Goal: Check status: Check status

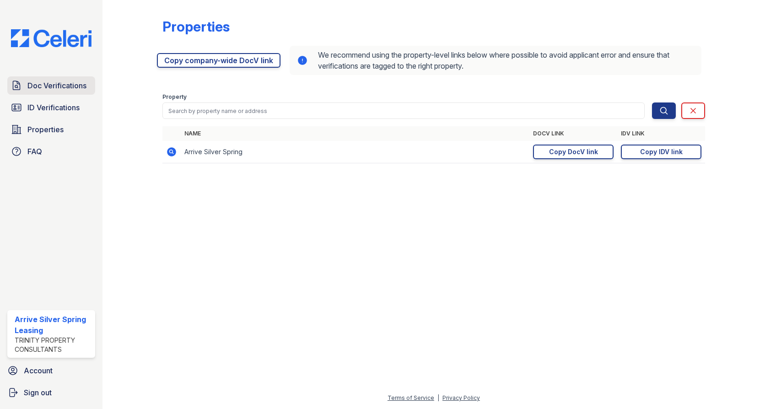
click at [59, 91] on span "Doc Verifications" at bounding box center [56, 85] width 59 height 11
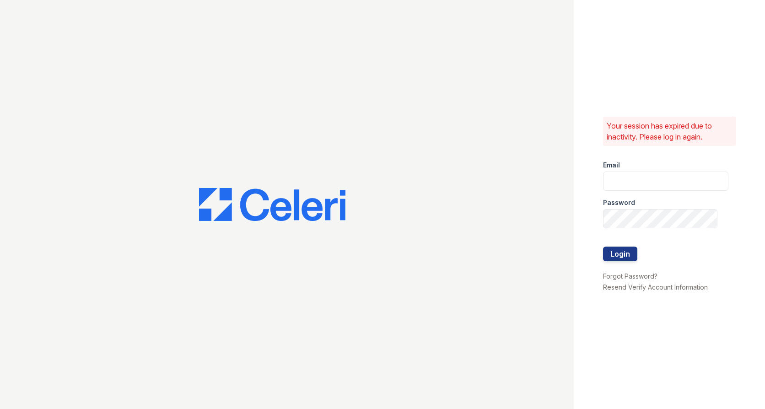
type input "Arrivesilverspring@trinity-pm.com"
click at [628, 260] on form "Email Arrivesilverspring@trinity-pm.com Password Login" at bounding box center [665, 211] width 125 height 117
click at [628, 258] on button "Login" at bounding box center [620, 254] width 34 height 15
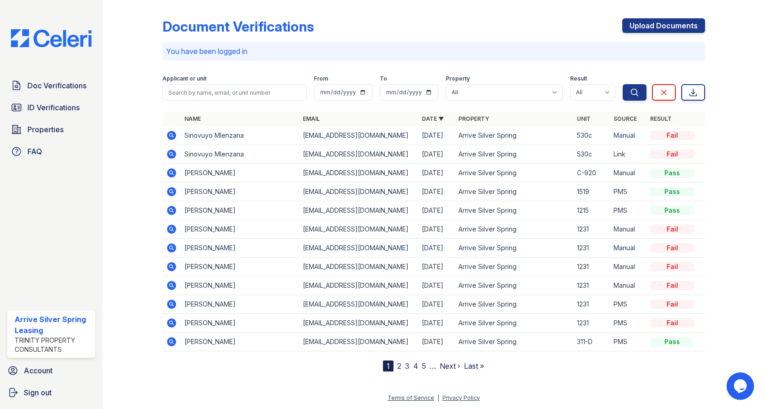
click at [176, 133] on icon at bounding box center [171, 135] width 11 height 11
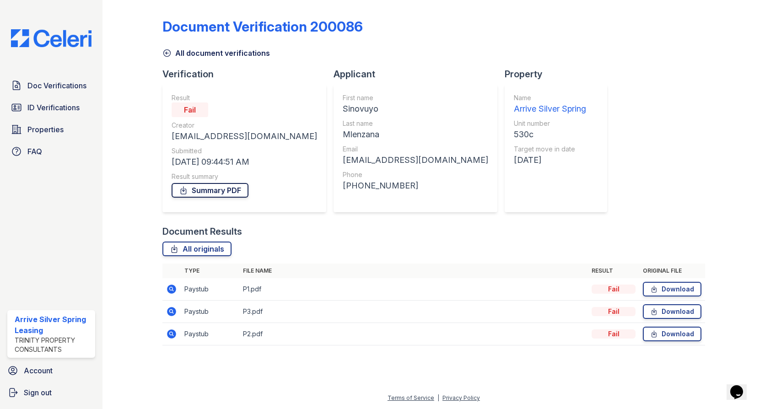
click at [215, 190] on link "Summary PDF" at bounding box center [210, 190] width 77 height 15
click at [443, 250] on div "All originals" at bounding box center [433, 249] width 543 height 15
click at [168, 291] on icon at bounding box center [171, 289] width 9 height 9
click at [171, 289] on icon at bounding box center [171, 288] width 2 height 2
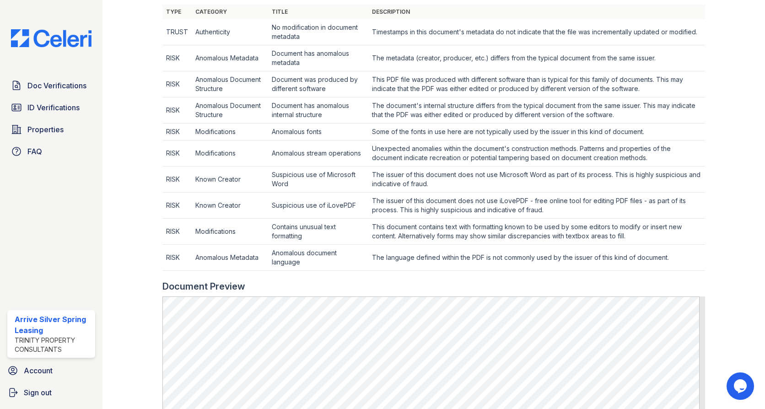
scroll to position [160, 0]
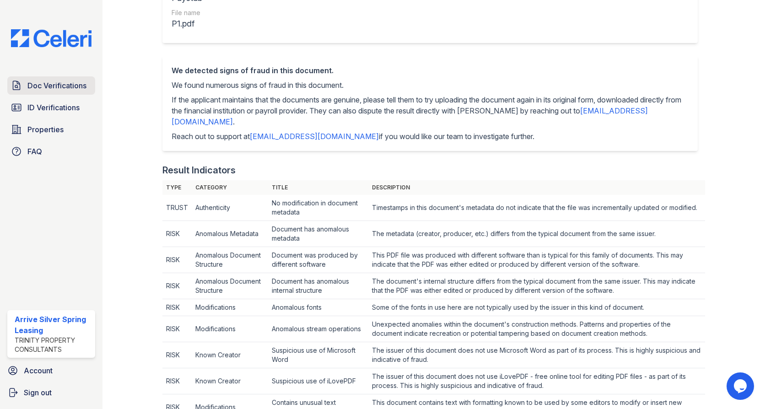
click at [39, 82] on span "Doc Verifications" at bounding box center [56, 85] width 59 height 11
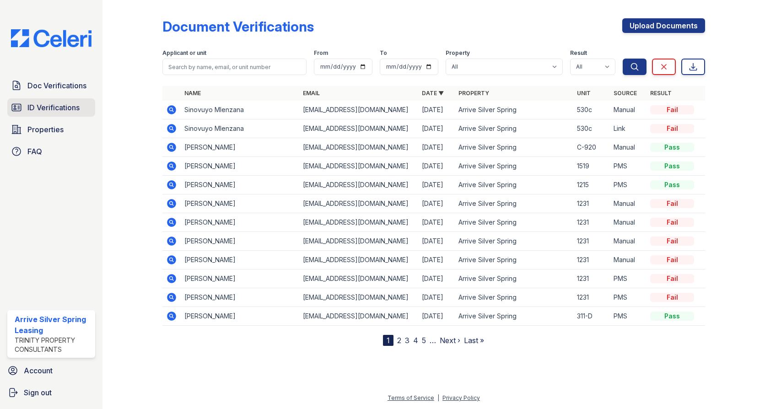
click at [70, 111] on span "ID Verifications" at bounding box center [53, 107] width 52 height 11
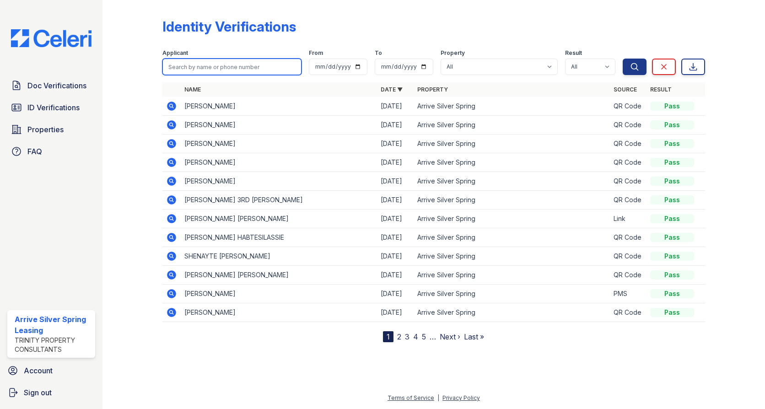
click at [199, 73] on input "search" at bounding box center [231, 67] width 139 height 16
type input "joseph"
click at [623, 59] on button "Search" at bounding box center [635, 67] width 24 height 16
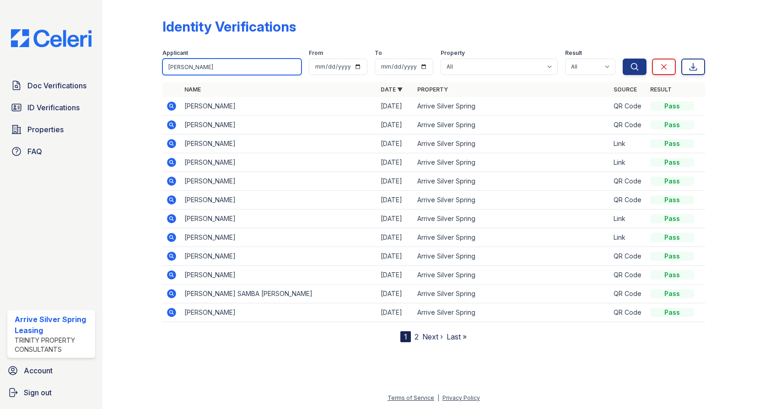
click at [213, 72] on input "joseph" at bounding box center [231, 67] width 139 height 16
type input "joseph lugaho"
click at [623, 59] on button "Search" at bounding box center [635, 67] width 24 height 16
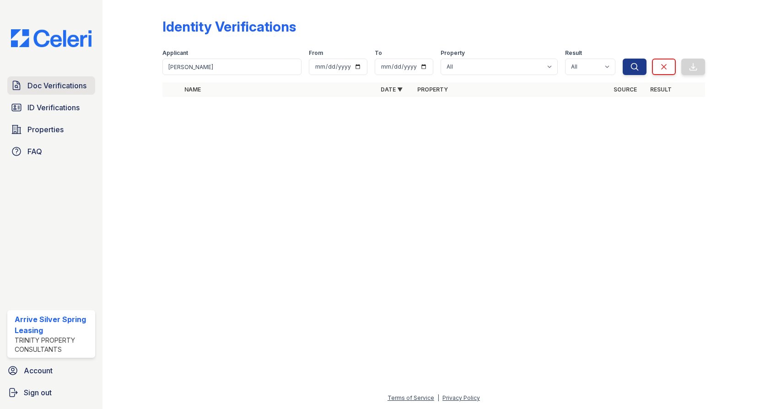
click at [63, 90] on span "Doc Verifications" at bounding box center [56, 85] width 59 height 11
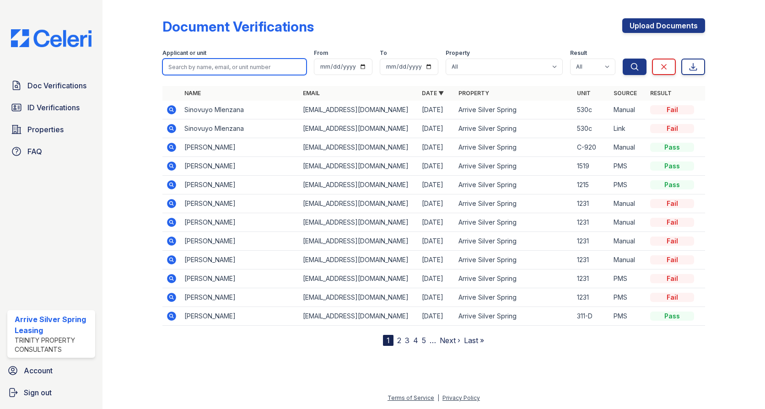
click at [172, 66] on input "search" at bounding box center [234, 67] width 144 height 16
type input "lugaho"
click at [623, 59] on button "Search" at bounding box center [635, 67] width 24 height 16
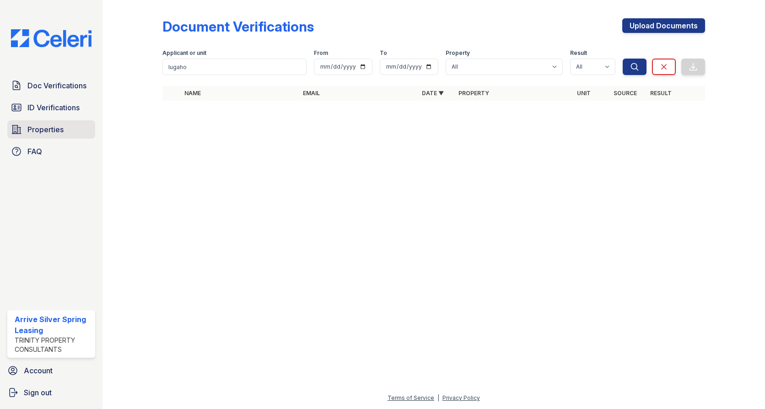
click at [54, 128] on span "Properties" at bounding box center [45, 129] width 36 height 11
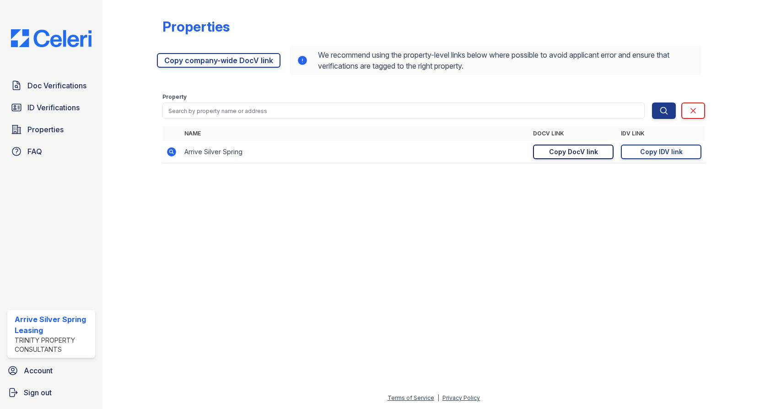
click at [579, 155] on div "Copy DocV link" at bounding box center [573, 151] width 49 height 9
click at [653, 151] on div "Copy IDV link" at bounding box center [661, 151] width 43 height 9
click at [44, 102] on span "ID Verifications" at bounding box center [53, 107] width 52 height 11
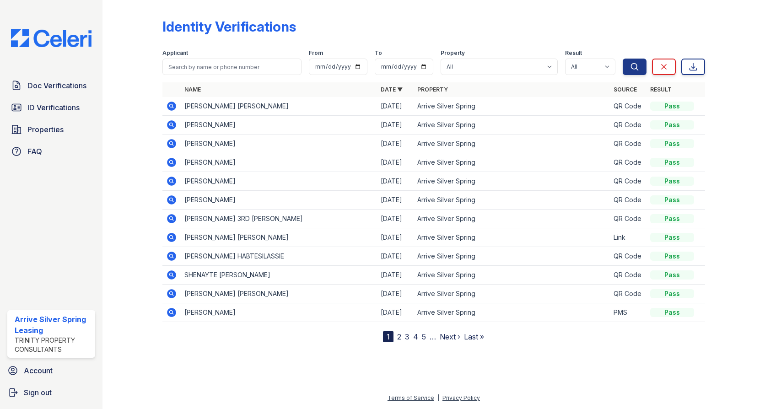
click at [171, 314] on icon at bounding box center [171, 312] width 9 height 9
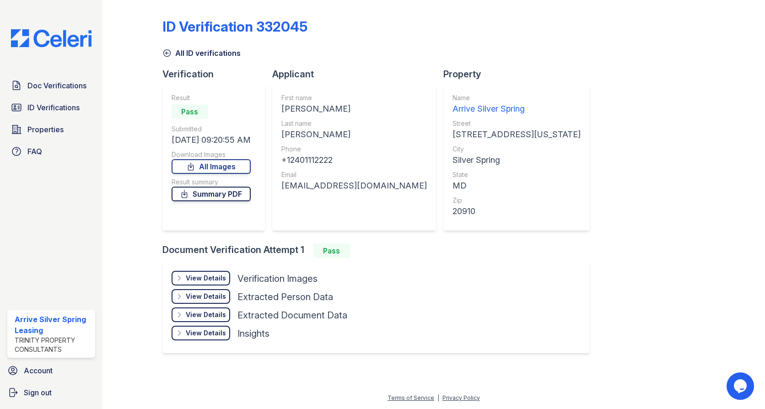
click at [208, 197] on link "Summary PDF" at bounding box center [211, 194] width 79 height 15
click at [74, 89] on span "Doc Verifications" at bounding box center [56, 85] width 59 height 11
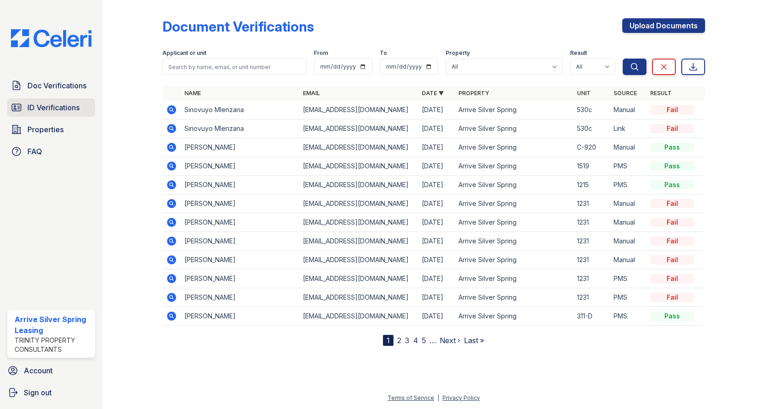
drag, startPoint x: 61, startPoint y: 107, endPoint x: 66, endPoint y: 105, distance: 5.4
click at [61, 107] on span "ID Verifications" at bounding box center [53, 107] width 52 height 11
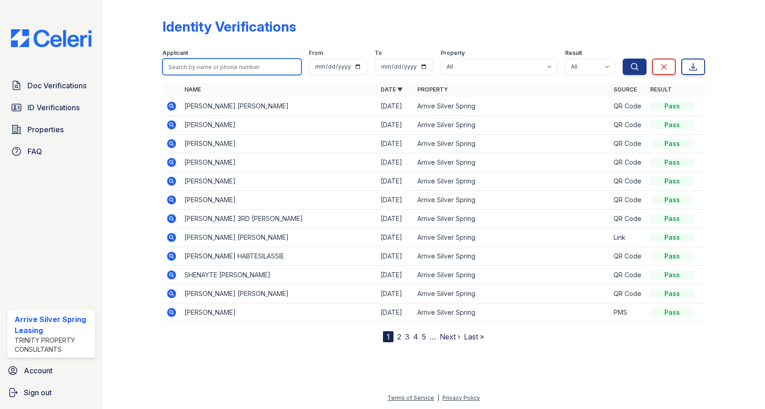
click at [181, 70] on input "search" at bounding box center [231, 67] width 139 height 16
type input "g"
type input "flores"
click at [623, 59] on button "Search" at bounding box center [635, 67] width 24 height 16
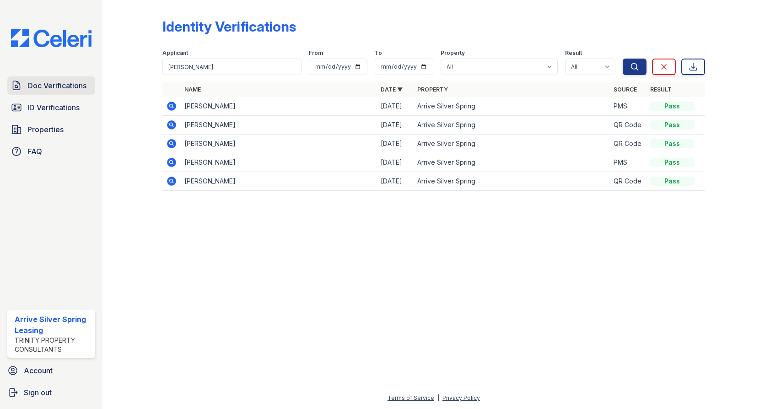
click at [39, 89] on span "Doc Verifications" at bounding box center [56, 85] width 59 height 11
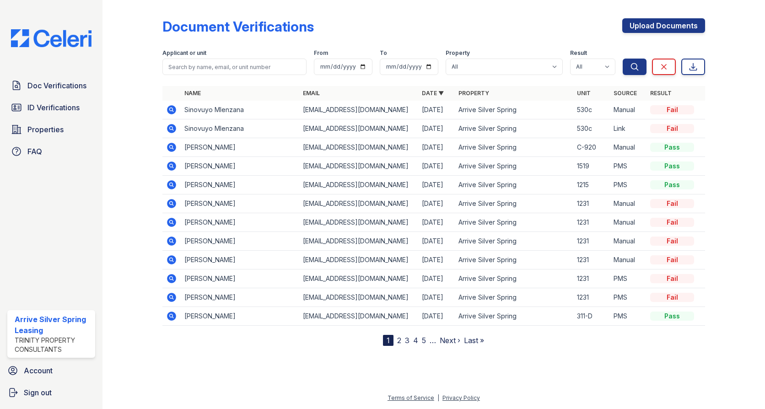
click at [170, 181] on icon at bounding box center [171, 184] width 9 height 9
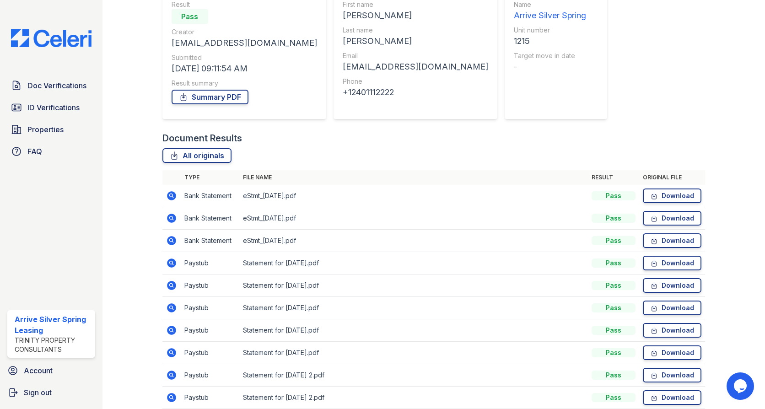
scroll to position [46, 0]
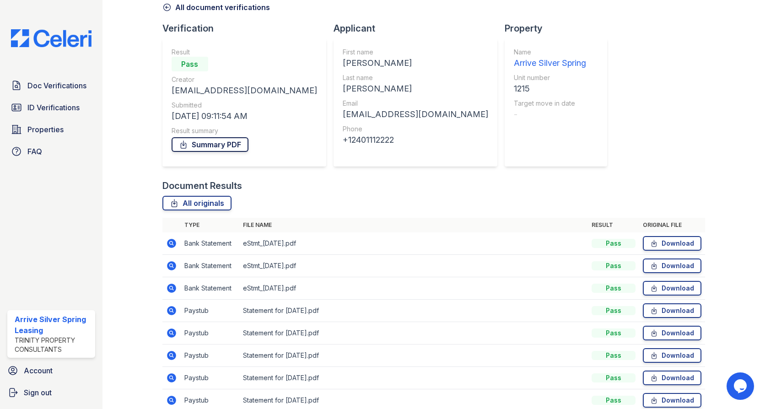
click at [212, 148] on link "Summary PDF" at bounding box center [210, 144] width 77 height 15
